Goal: Task Accomplishment & Management: Complete application form

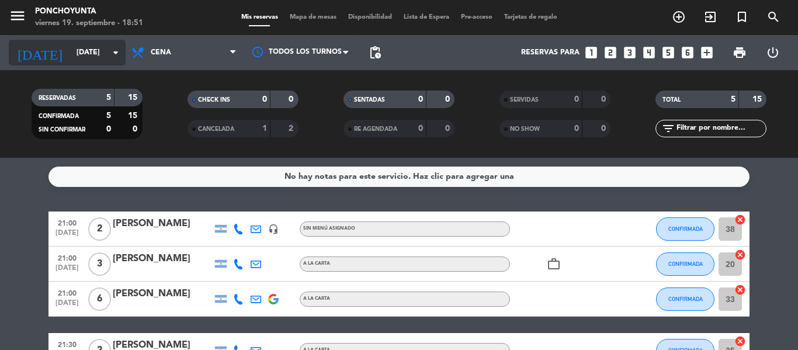
click at [92, 46] on input "[DATE]" at bounding box center [120, 53] width 99 height 20
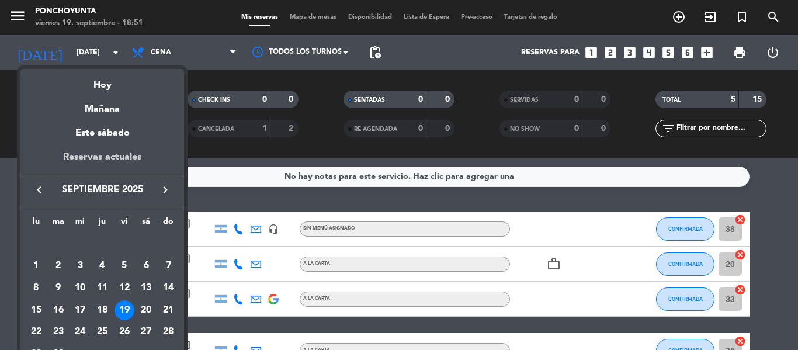
click at [93, 159] on div "Reservas actuales" at bounding box center [102, 162] width 164 height 24
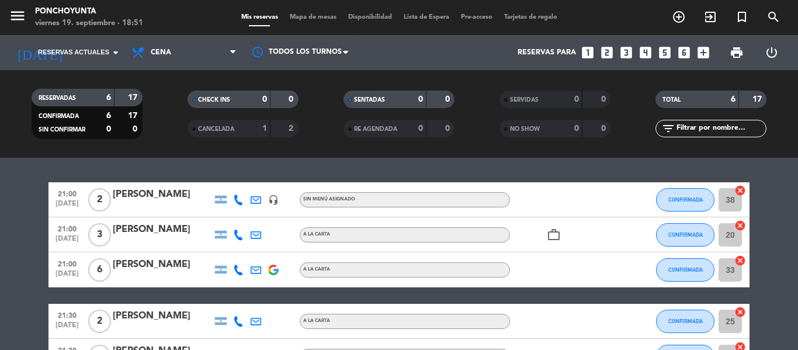
click at [770, 194] on bookings-row "21:00 [DATE] 2 [PERSON_NAME] headset_mic Sin menú asignado CONFIRMADA 38 cancel…" at bounding box center [399, 303] width 798 height 243
click at [229, 47] on span "Cena" at bounding box center [184, 53] width 117 height 26
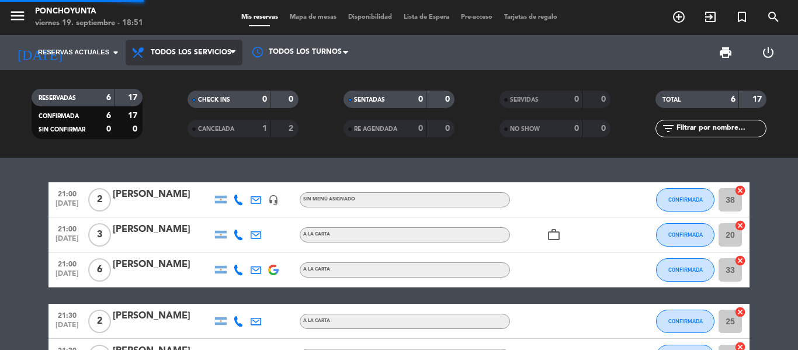
click at [196, 80] on div "menu Ponchoyunta viernes 19. septiembre - 18:51 Mis reservas Mapa de mesas Disp…" at bounding box center [399, 79] width 798 height 158
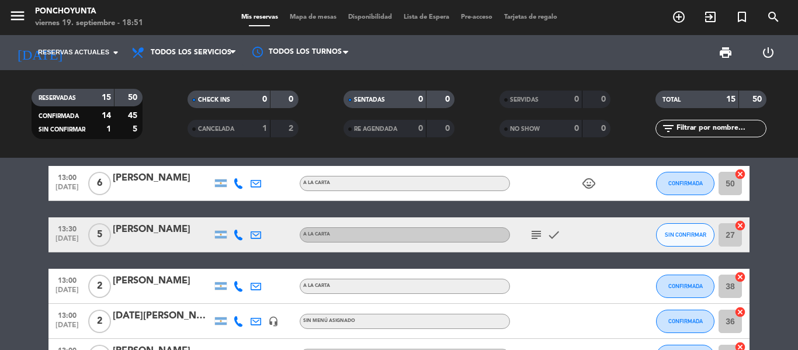
scroll to position [351, 0]
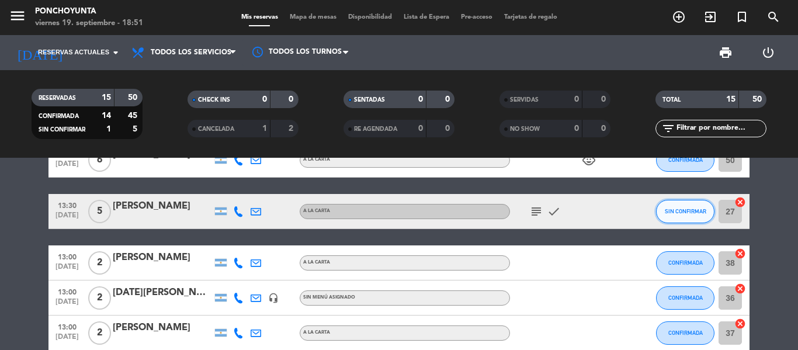
click at [685, 212] on span "SIN CONFIRMAR" at bounding box center [685, 211] width 41 height 6
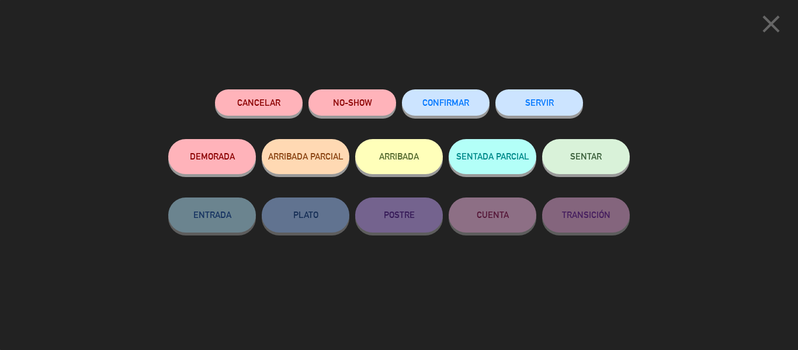
click at [451, 102] on span "CONFIRMAR" at bounding box center [445, 103] width 47 height 10
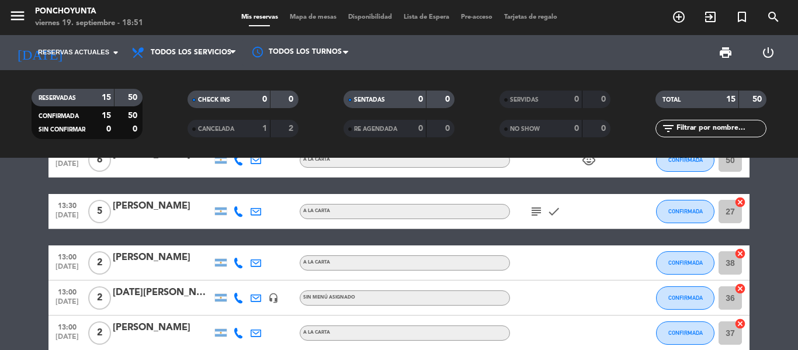
click at [533, 214] on icon "subject" at bounding box center [536, 212] width 14 height 14
click at [556, 212] on icon "check" at bounding box center [554, 212] width 14 height 14
click at [798, 206] on bookings-row "12:00 [DATE] 1 [PERSON_NAME] A LA CARTA CONFIRMADA 25 cancel 13:30 [DATE] 3 [PE…" at bounding box center [399, 160] width 798 height 657
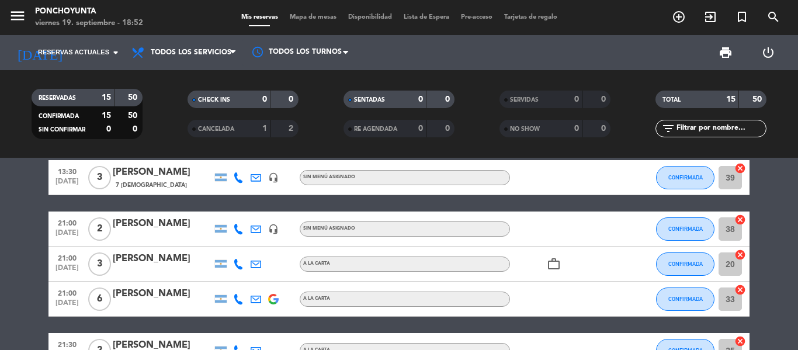
scroll to position [0, 0]
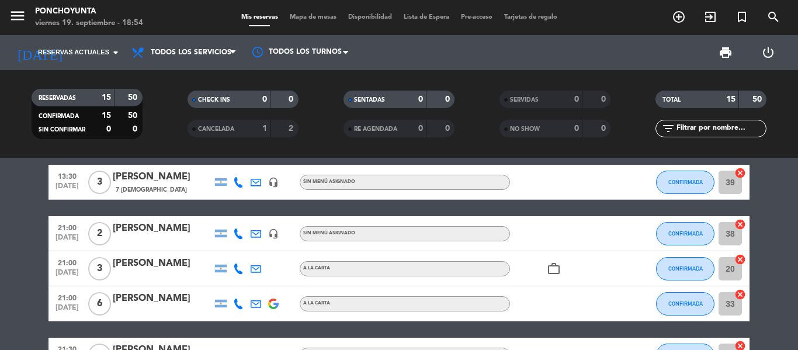
scroll to position [70, 0]
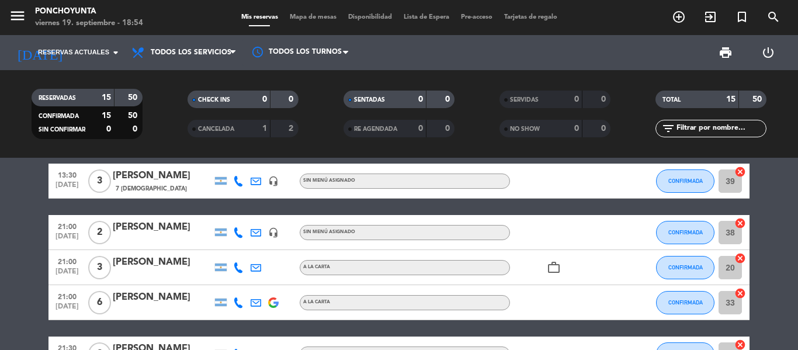
click at [290, 129] on strong "2" at bounding box center [292, 128] width 7 height 8
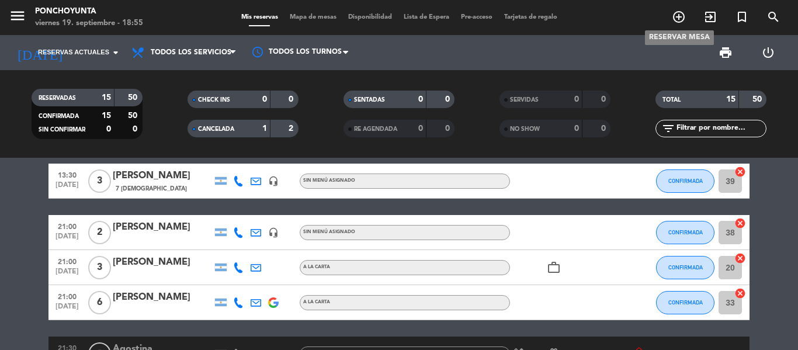
click at [677, 16] on icon "add_circle_outline" at bounding box center [679, 17] width 14 height 14
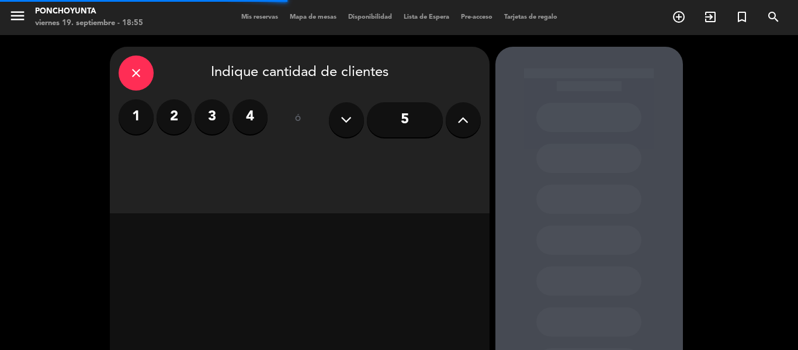
click at [176, 117] on label "2" at bounding box center [174, 116] width 35 height 35
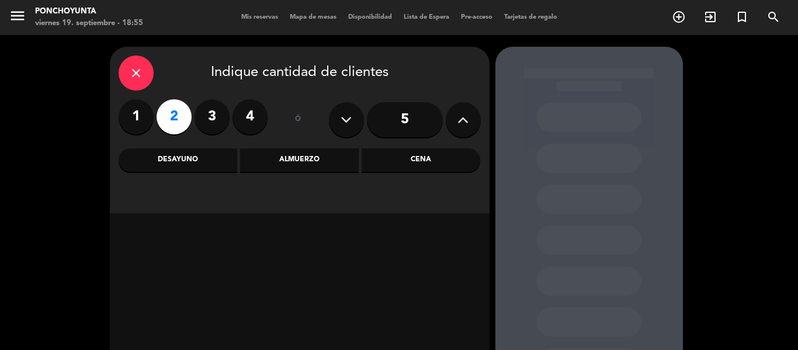
click at [428, 160] on div "Cena" at bounding box center [421, 159] width 119 height 23
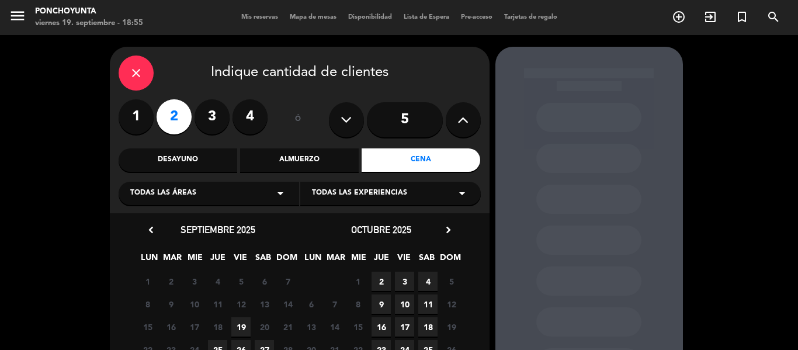
click at [238, 326] on span "19" at bounding box center [240, 326] width 19 height 19
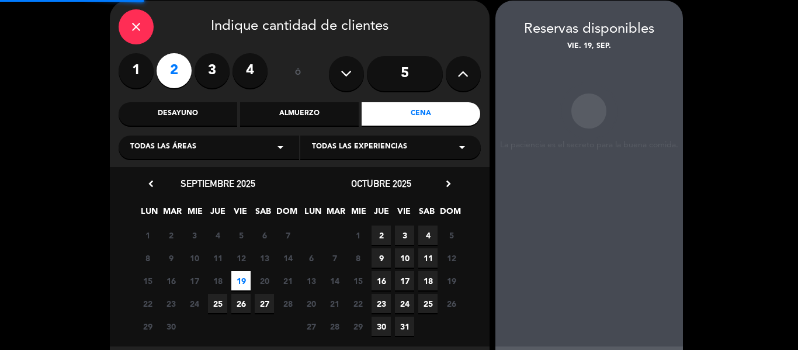
scroll to position [47, 0]
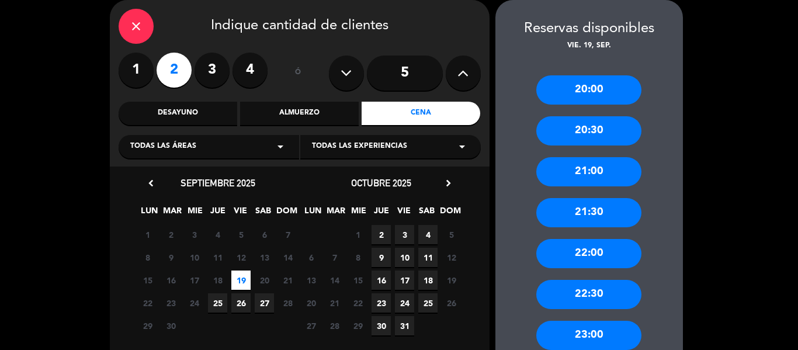
click at [594, 249] on div "22:00" at bounding box center [588, 253] width 105 height 29
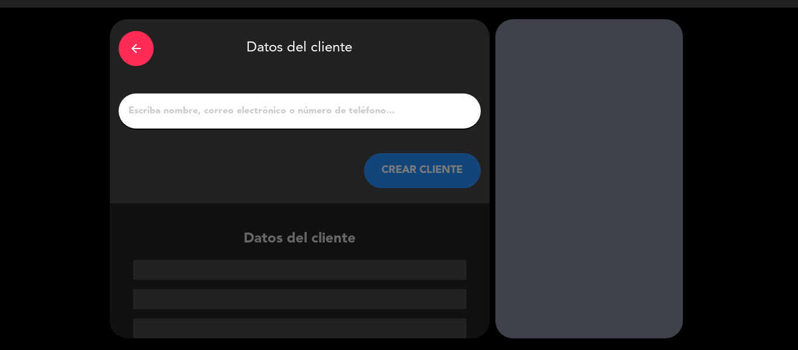
click at [259, 113] on input "1" at bounding box center [299, 111] width 345 height 16
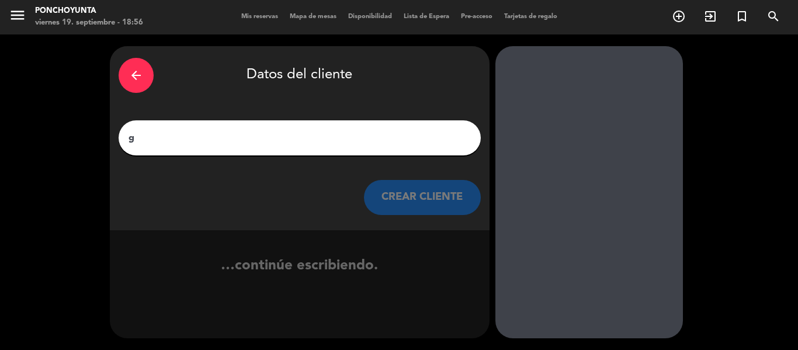
scroll to position [1, 0]
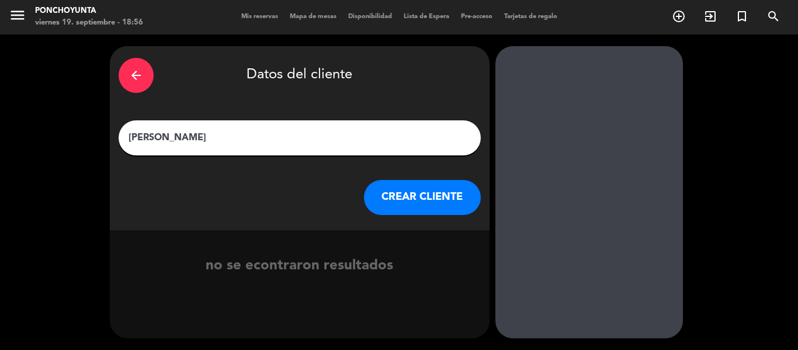
type input "[PERSON_NAME]"
click at [418, 203] on button "CREAR CLIENTE" at bounding box center [422, 197] width 117 height 35
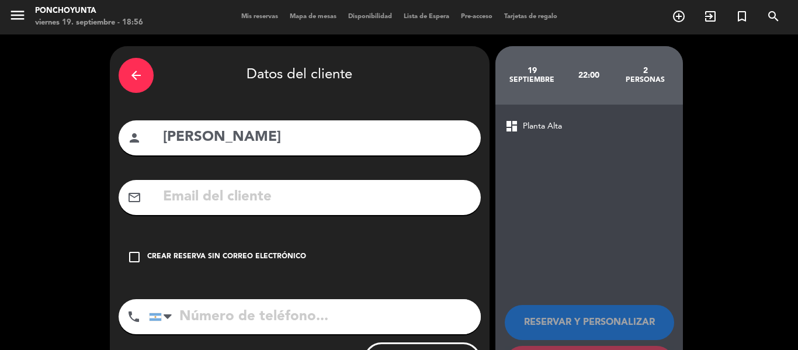
click at [133, 255] on icon "check_box_outline_blank" at bounding box center [134, 257] width 14 height 14
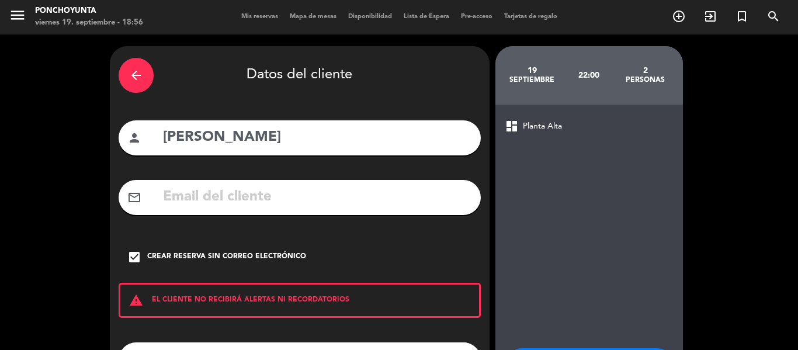
click at [786, 179] on div "arrow_back Datos del cliente person [PERSON_NAME] mail_outline check_box Crear …" at bounding box center [399, 241] width 798 height 415
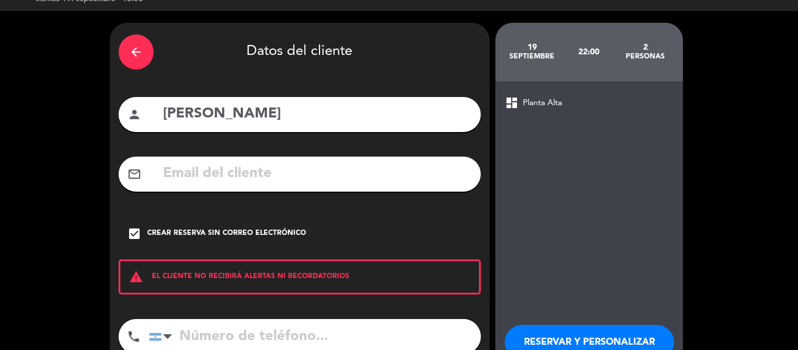
scroll to position [47, 0]
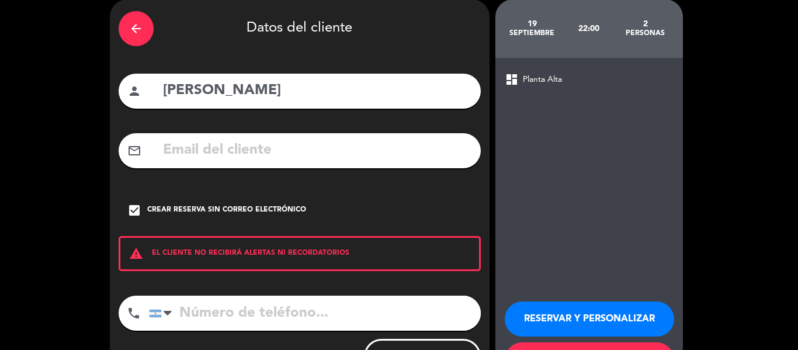
click at [261, 311] on input "tel" at bounding box center [315, 313] width 332 height 35
paste input "3517073584"
type input "3517073584"
click at [759, 288] on div "arrow_back Datos del cliente person [PERSON_NAME] mail_outline check_box Crear …" at bounding box center [399, 195] width 798 height 415
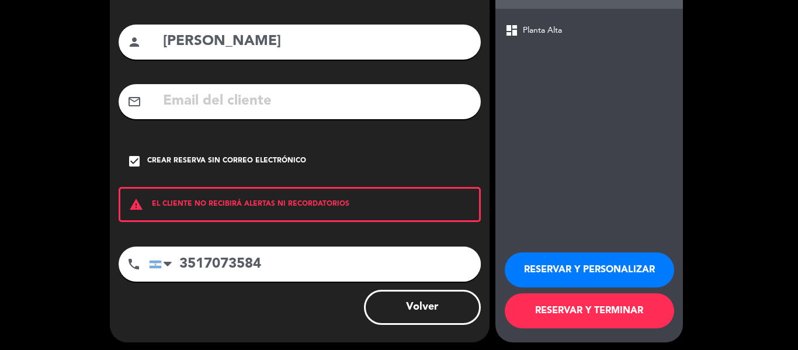
scroll to position [100, 0]
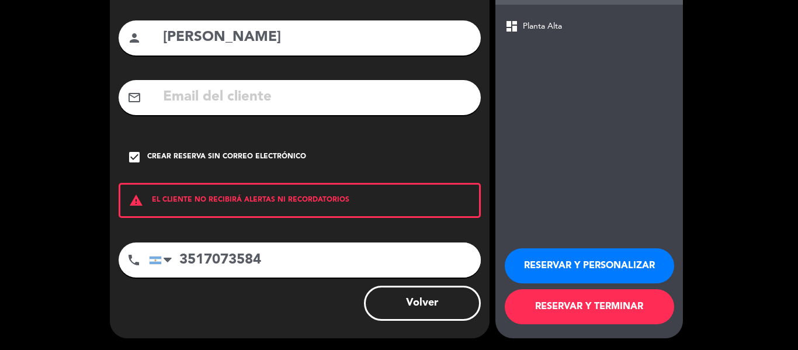
click at [616, 296] on button "RESERVAR Y TERMINAR" at bounding box center [589, 306] width 169 height 35
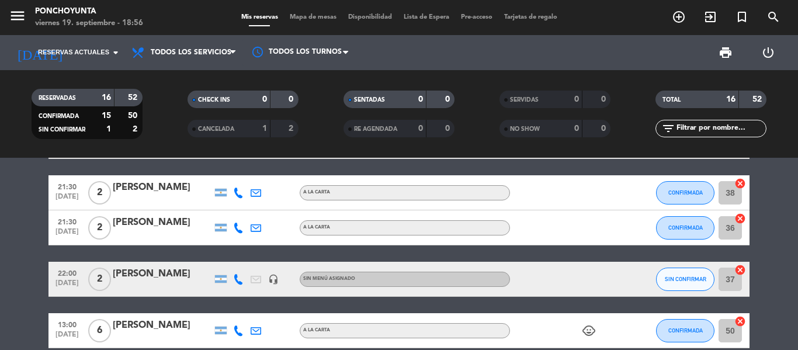
scroll to position [234, 0]
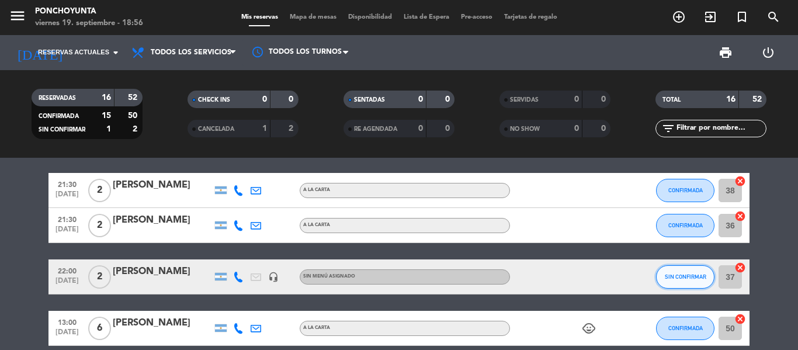
click at [685, 285] on button "SIN CONFIRMAR" at bounding box center [685, 276] width 58 height 23
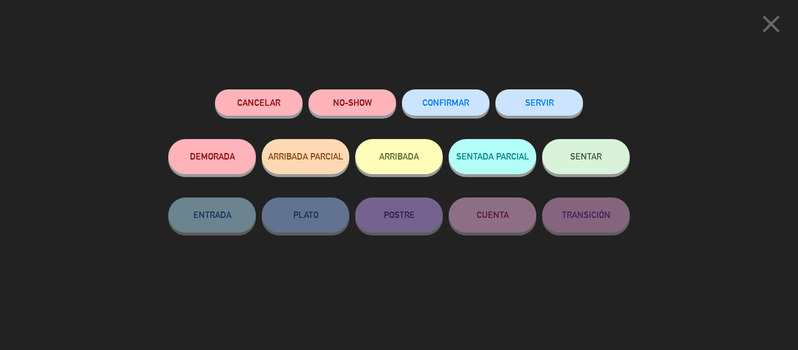
click at [433, 102] on span "CONFIRMAR" at bounding box center [445, 103] width 47 height 10
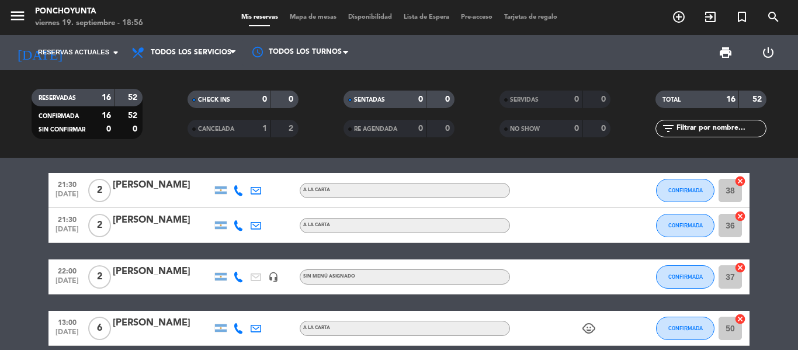
click at [798, 266] on bookings-row "12:00 [DATE] 1 [PERSON_NAME] A LA CARTA CONFIRMADA 25 cancel 13:30 [DATE] 3 [PE…" at bounding box center [399, 303] width 798 height 708
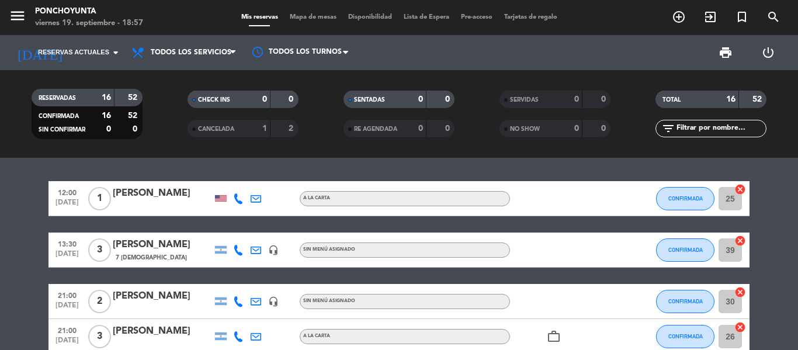
scroll to position [0, 0]
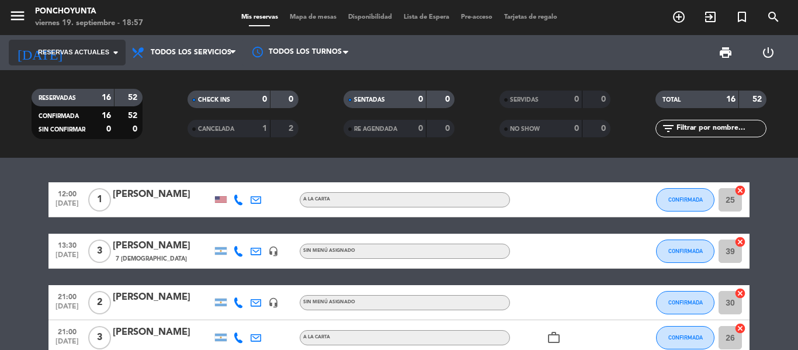
click at [113, 53] on icon "arrow_drop_down" at bounding box center [116, 53] width 14 height 14
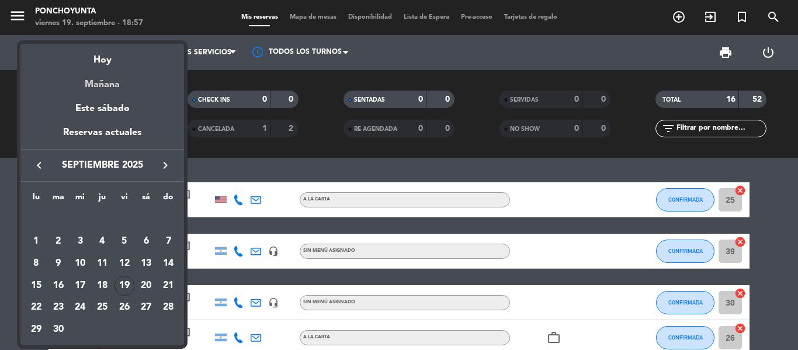
click at [116, 68] on div "Mañana" at bounding box center [102, 80] width 164 height 24
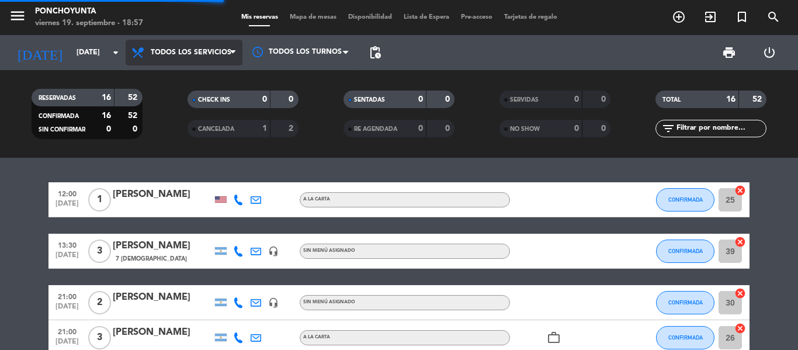
click at [230, 50] on span "Todos los servicios" at bounding box center [191, 52] width 81 height 8
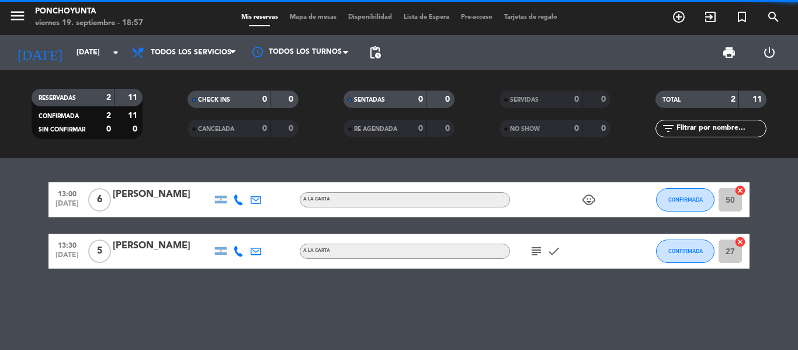
click at [181, 155] on div "RESERVADAS 2 11 CONFIRMADA 2 11 SIN CONFIRMAR 0 0 CHECK INS 0 0 CANCELADA 0 0 S…" at bounding box center [399, 114] width 798 height 88
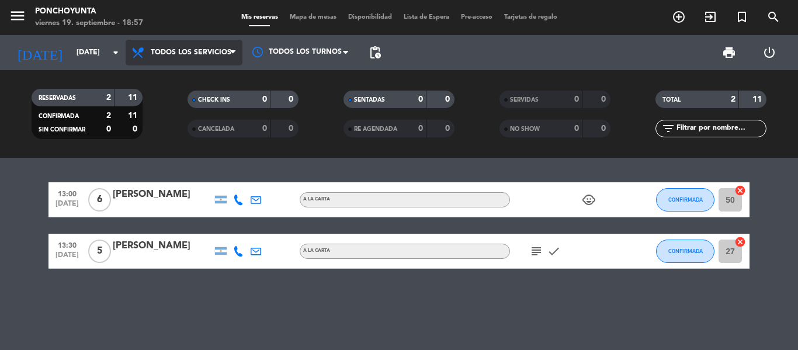
click at [223, 61] on span "Todos los servicios" at bounding box center [184, 53] width 117 height 26
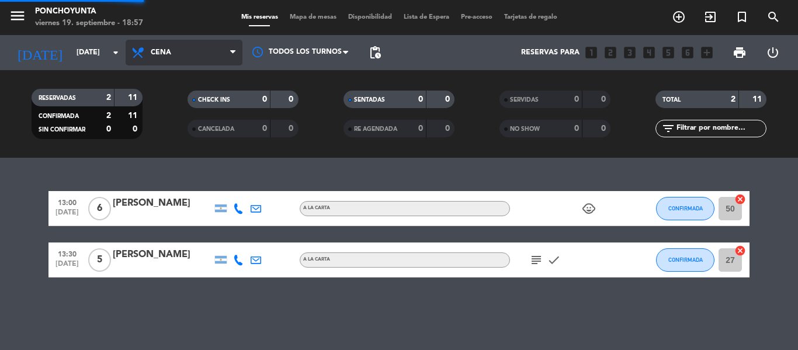
click at [194, 151] on div "menu Ponchoyunta viernes 19. septiembre - 18:57 Mis reservas Mapa de mesas Disp…" at bounding box center [399, 79] width 798 height 158
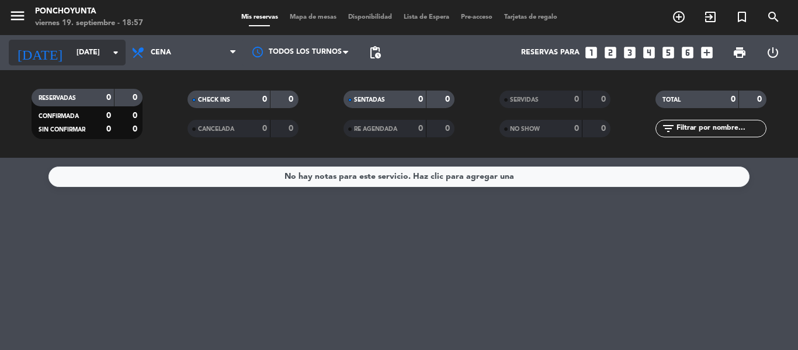
click at [100, 53] on input "[DATE]" at bounding box center [120, 53] width 99 height 20
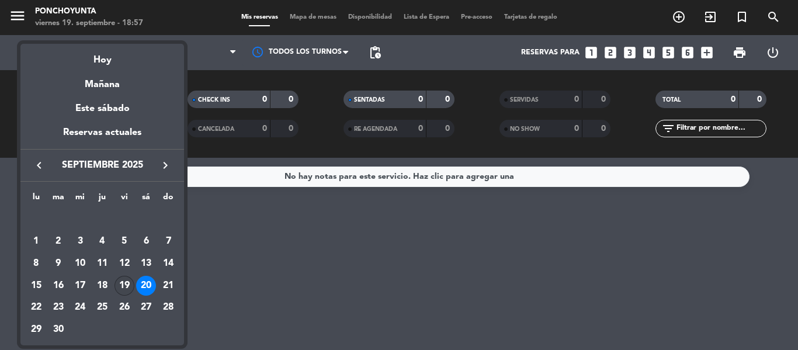
click at [122, 283] on div "19" at bounding box center [125, 286] width 20 height 20
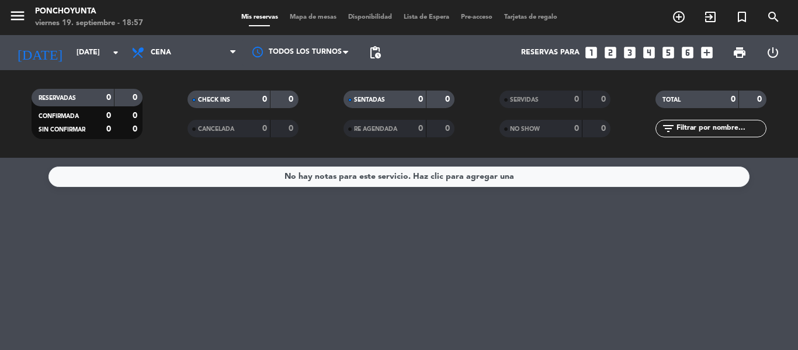
type input "[DATE]"
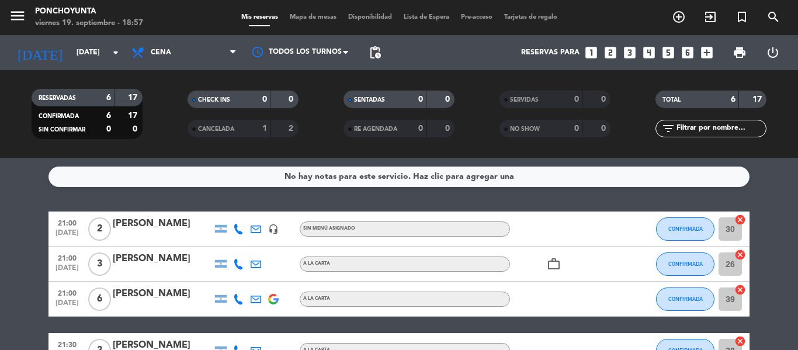
click at [755, 203] on div "No hay notas para este servicio. Haz clic para agregar una 21:00 [DATE] 2 [PERS…" at bounding box center [399, 254] width 798 height 192
